Goal: Information Seeking & Learning: Learn about a topic

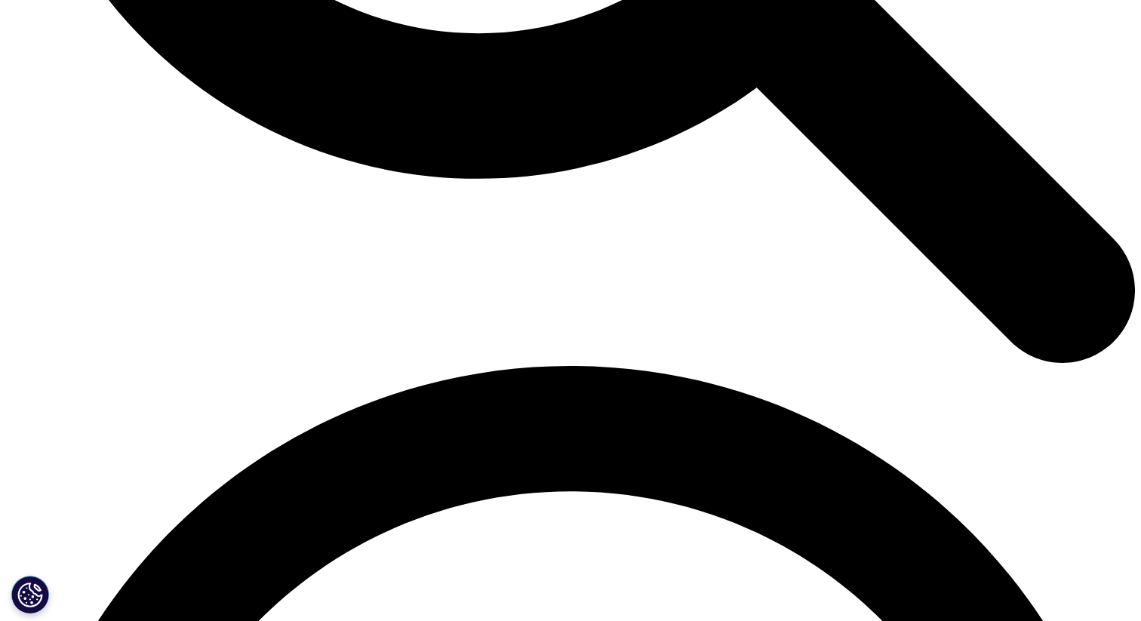
scroll to position [1847, 0]
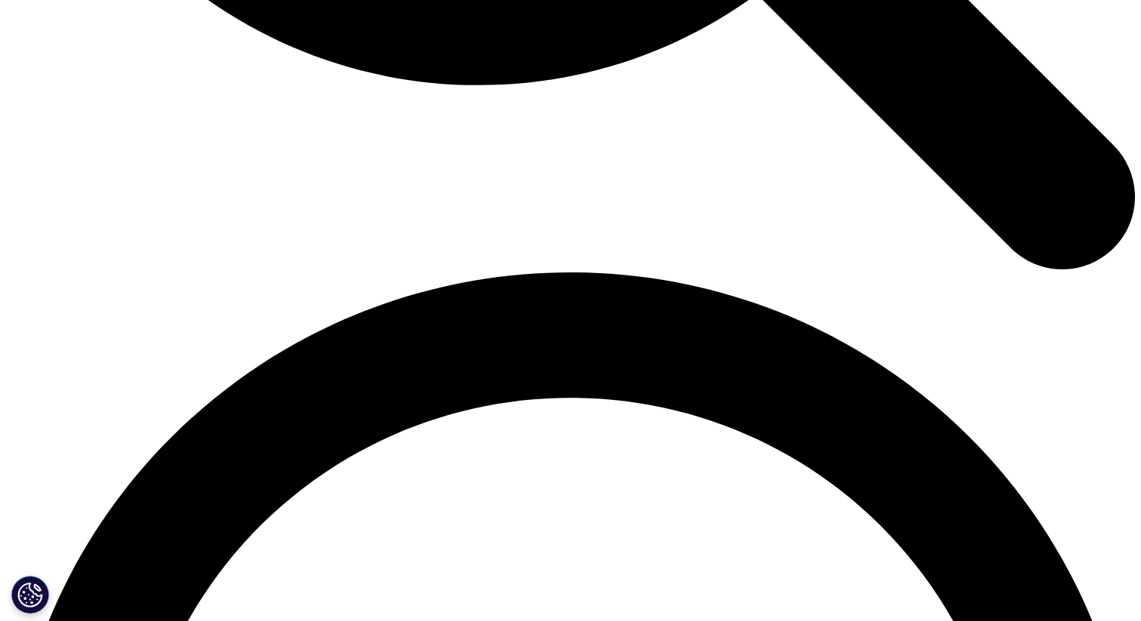
scroll to position [2093, 0]
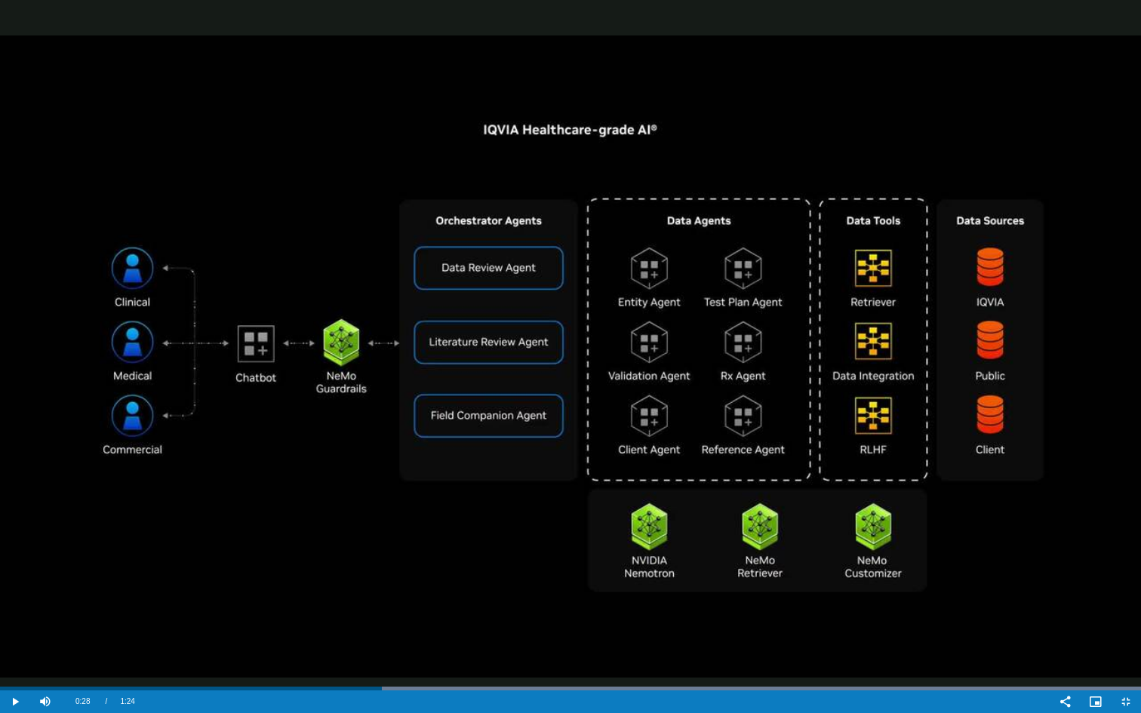
click at [574, 542] on video "Video Player" at bounding box center [570, 356] width 1141 height 713
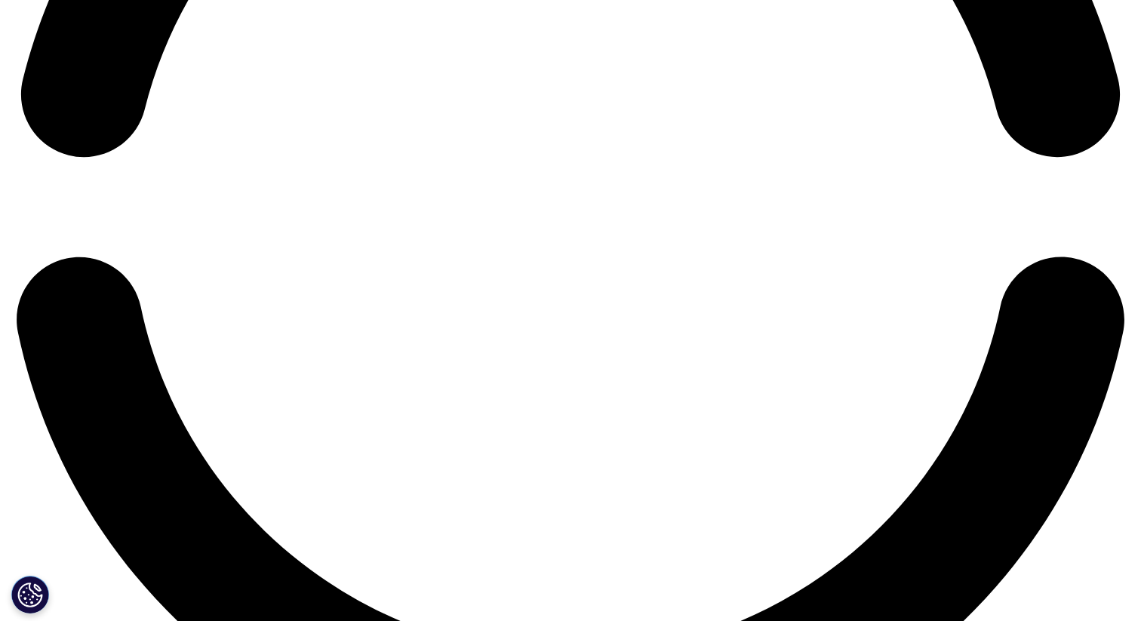
scroll to position [2643, 0]
